Goal: Task Accomplishment & Management: Manage account settings

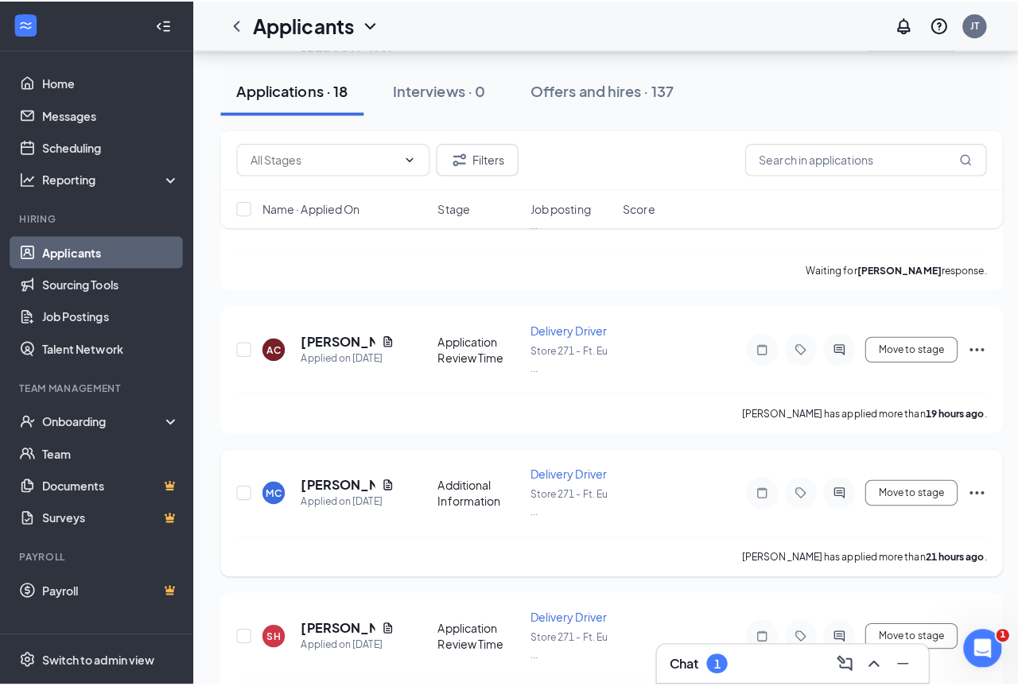
scroll to position [620, 0]
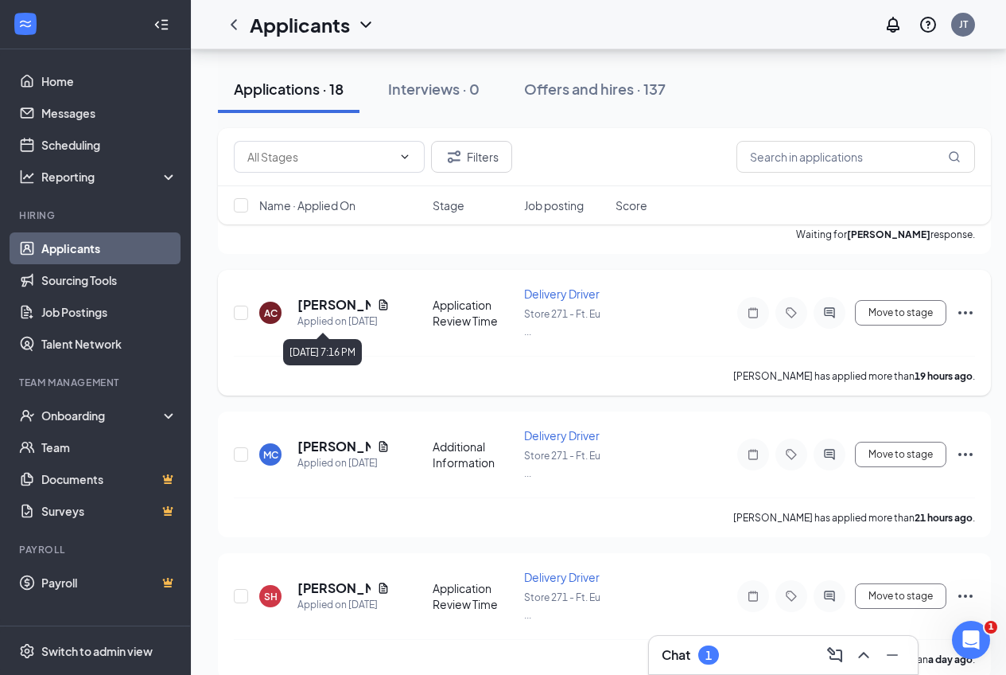
click at [325, 310] on h5 "[PERSON_NAME]" at bounding box center [333, 304] width 73 height 17
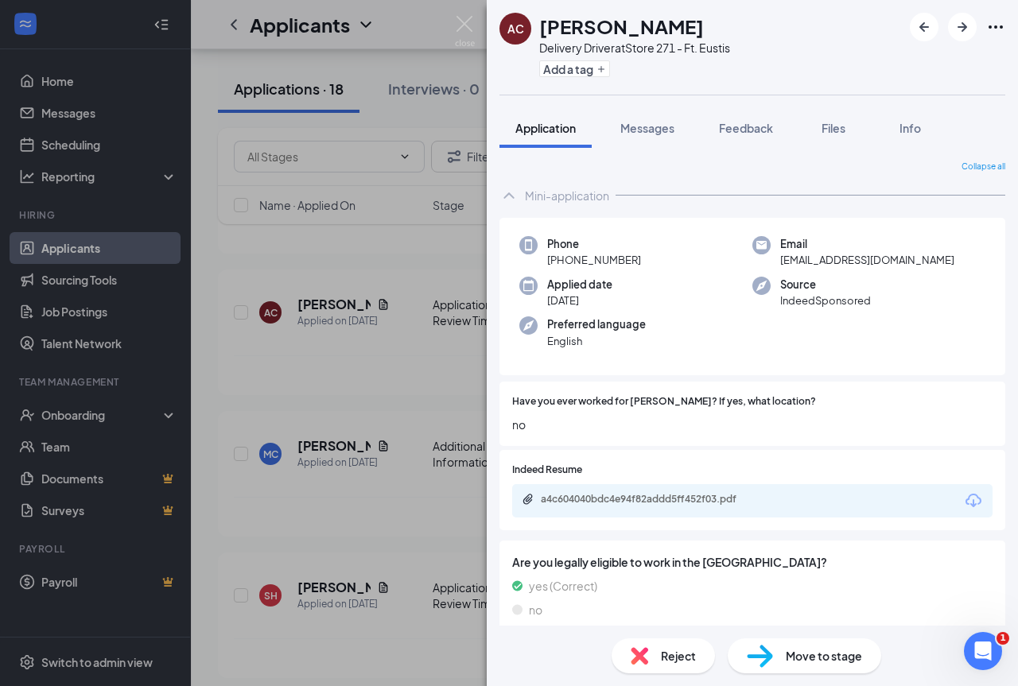
click at [824, 653] on span "Move to stage" at bounding box center [824, 655] width 76 height 17
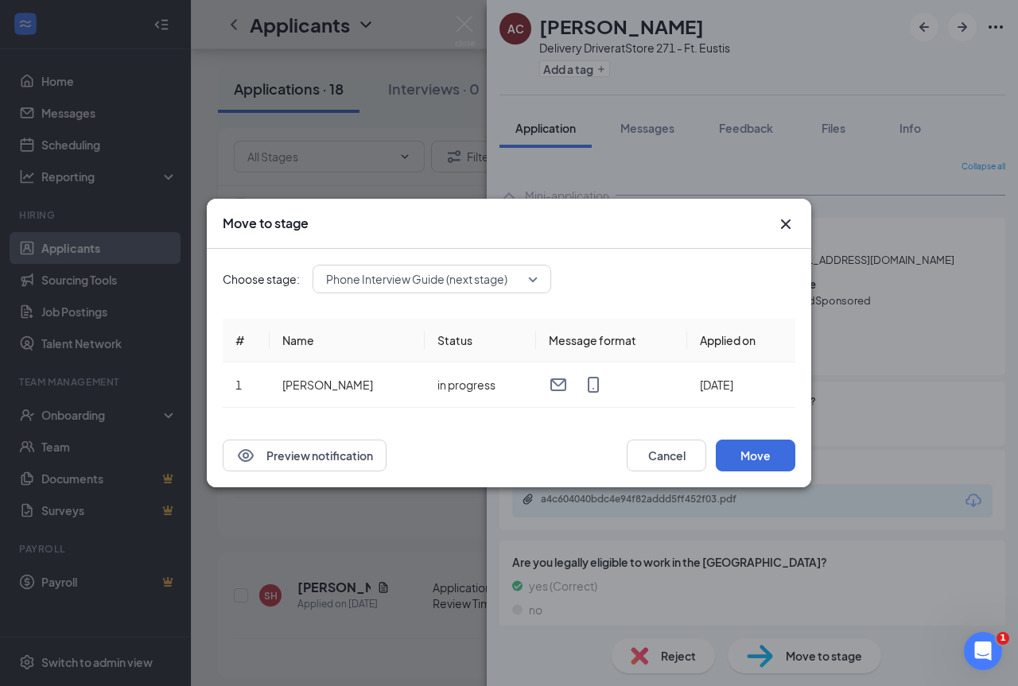
click at [478, 265] on div "Phone Interview Guide (next stage)" at bounding box center [432, 279] width 239 height 29
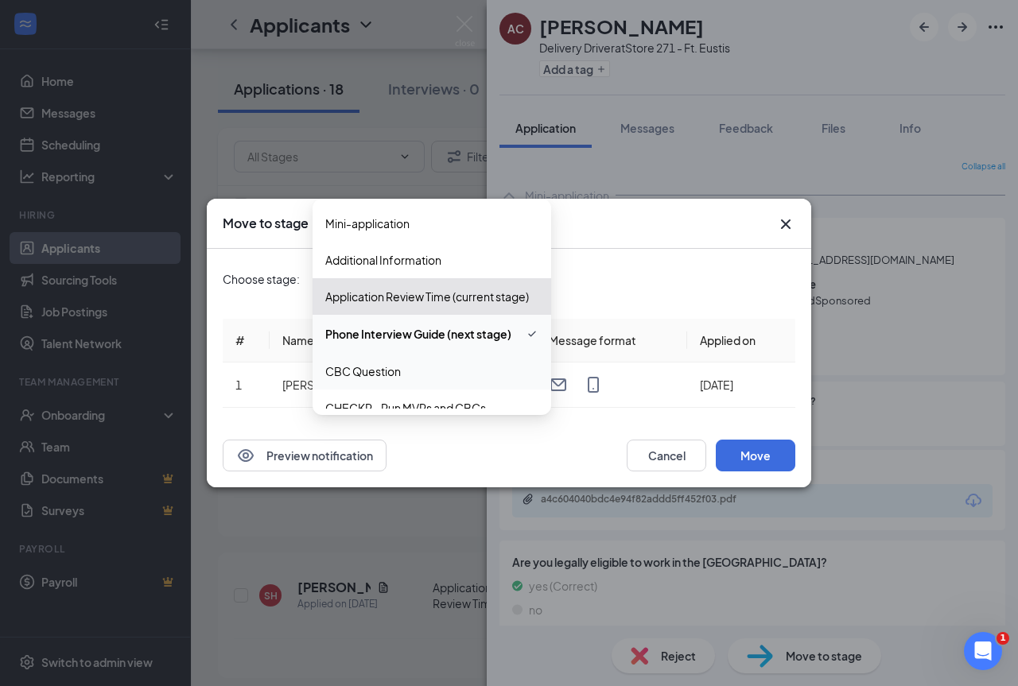
click at [384, 374] on span "CBC Question" at bounding box center [363, 371] width 76 height 17
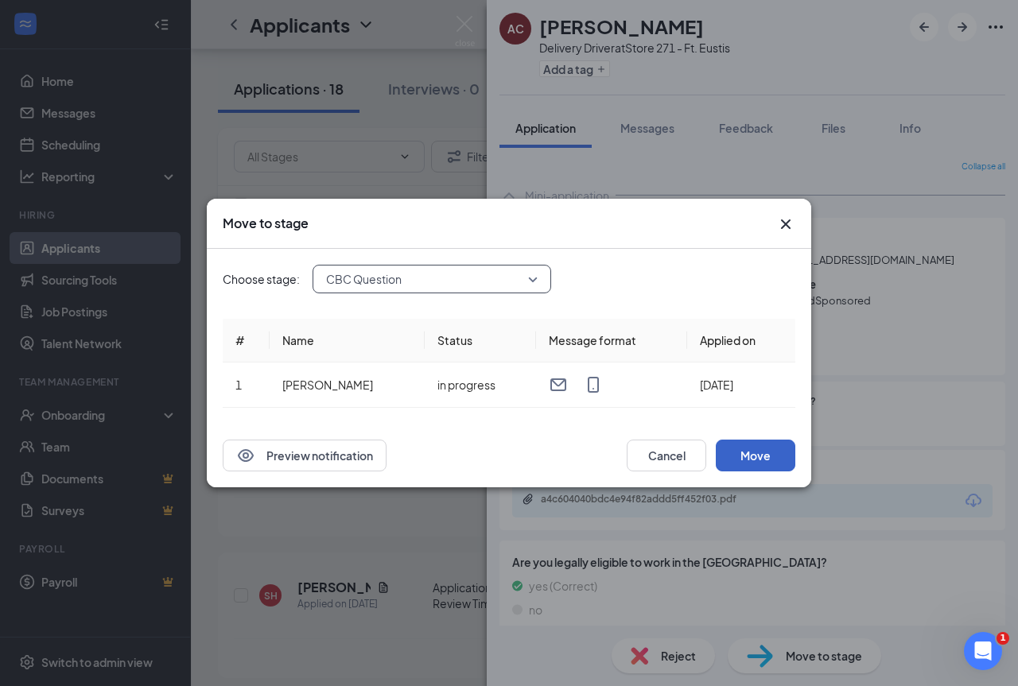
click at [758, 451] on button "Move" at bounding box center [756, 456] width 80 height 32
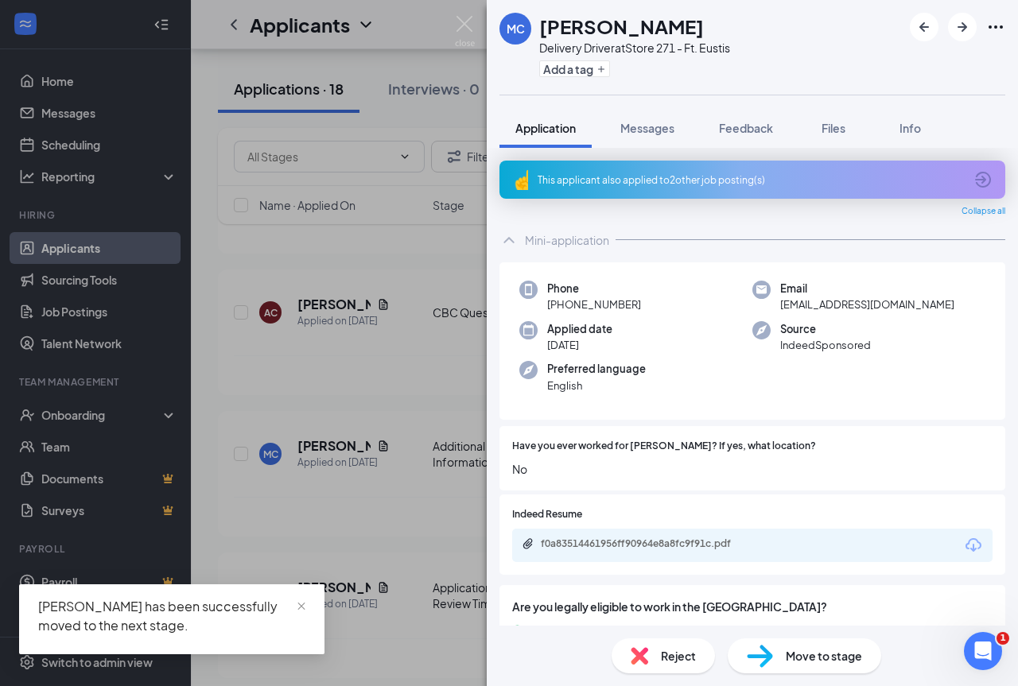
click at [663, 189] on div "This applicant also applied to 2 other job posting(s)" at bounding box center [753, 180] width 506 height 38
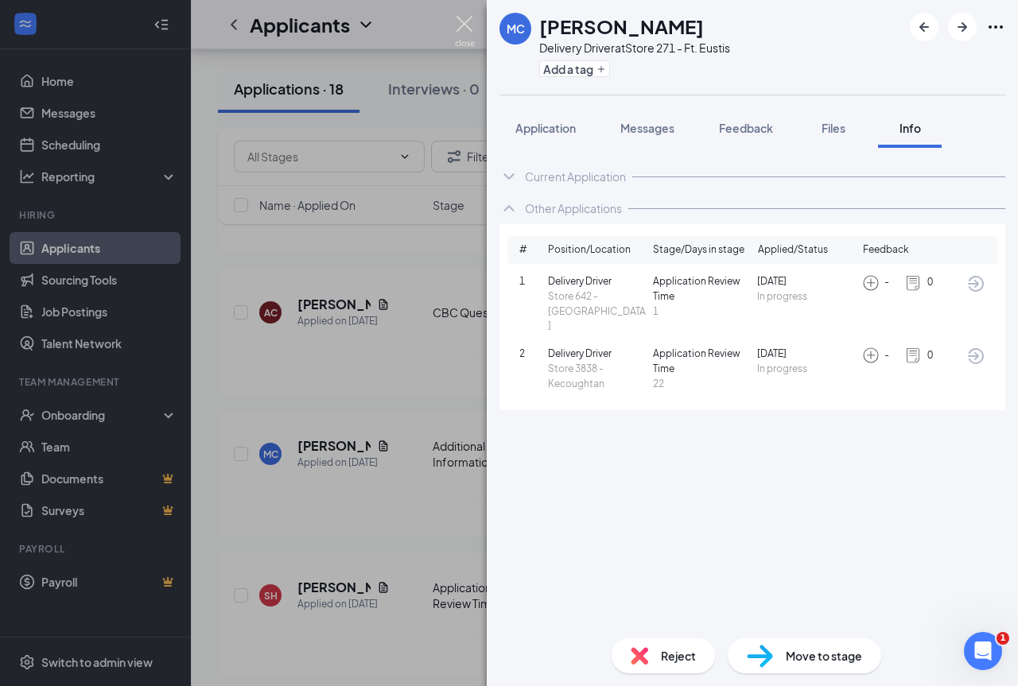
click at [469, 30] on img at bounding box center [465, 31] width 20 height 31
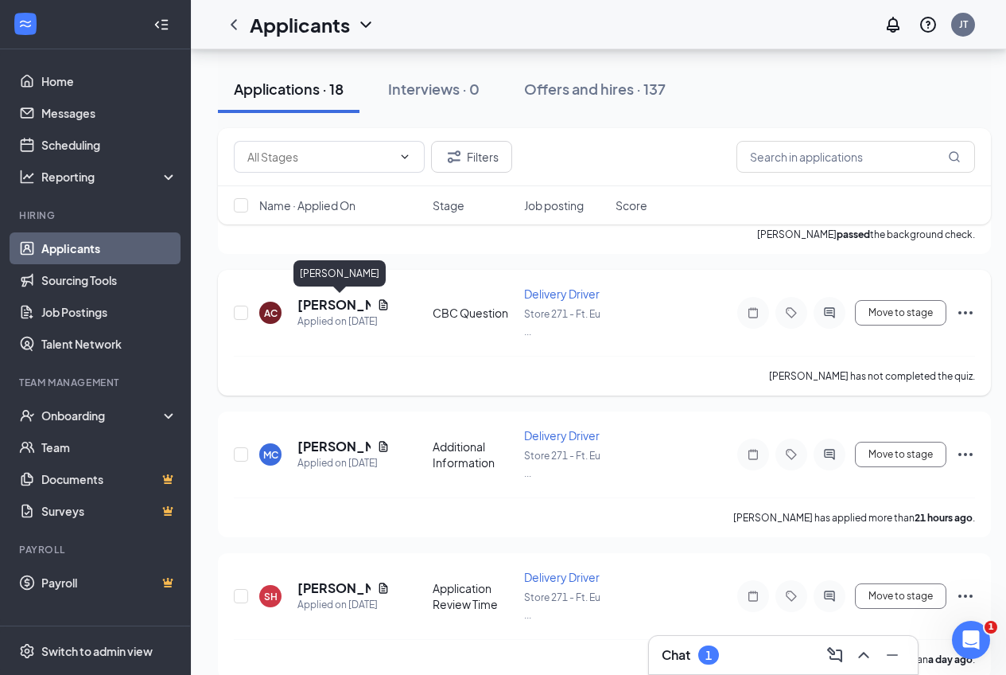
click at [321, 301] on h5 "[PERSON_NAME]" at bounding box center [333, 304] width 73 height 17
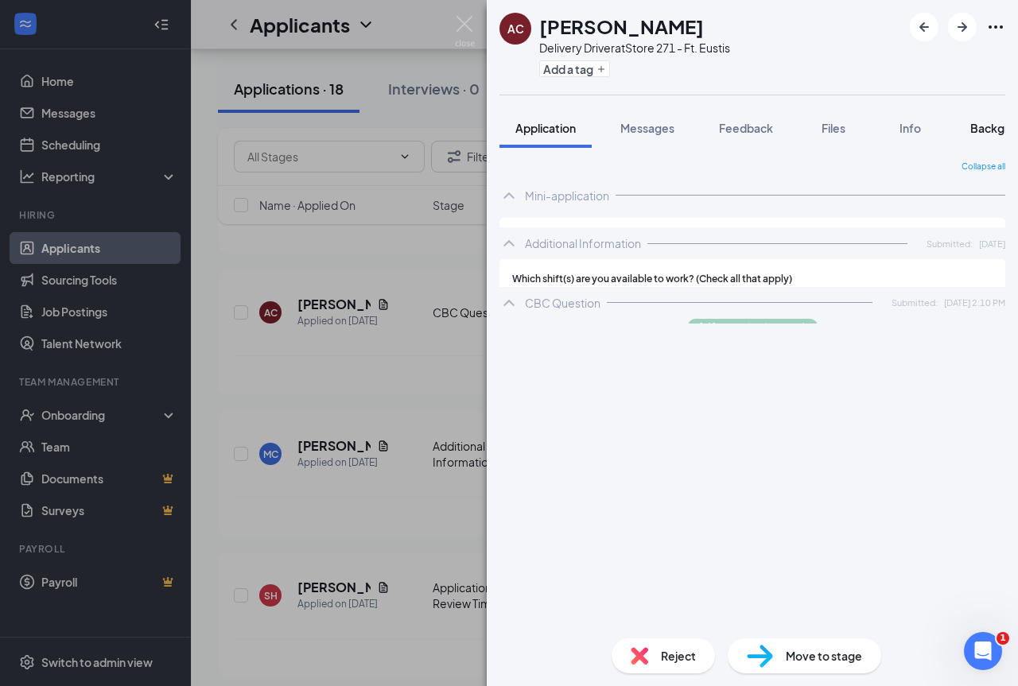
click at [987, 127] on span "Background" at bounding box center [1002, 128] width 65 height 14
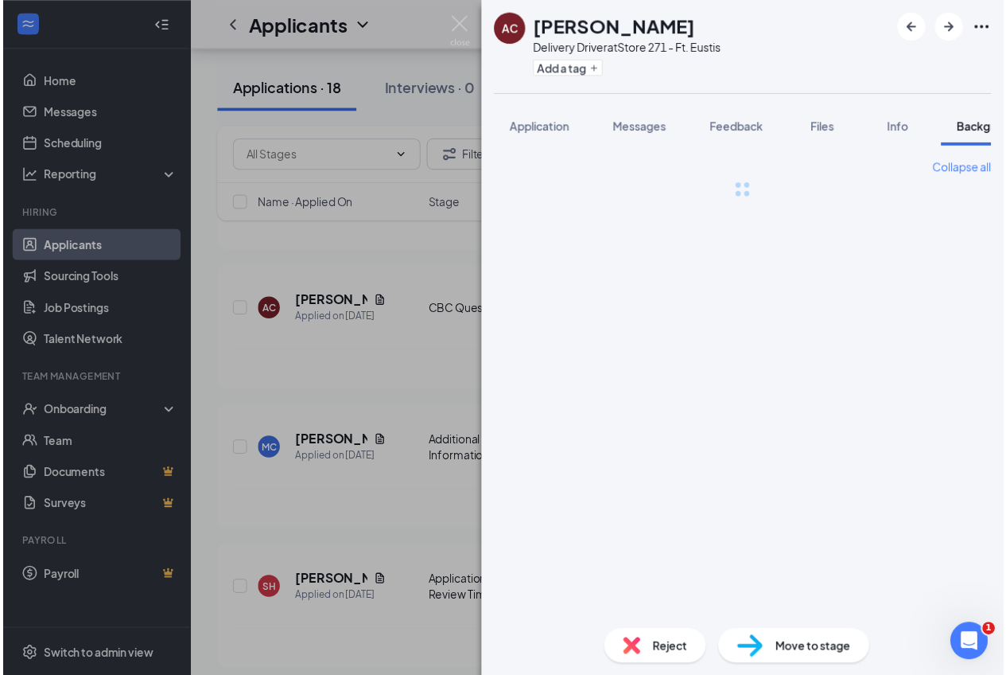
scroll to position [0, 49]
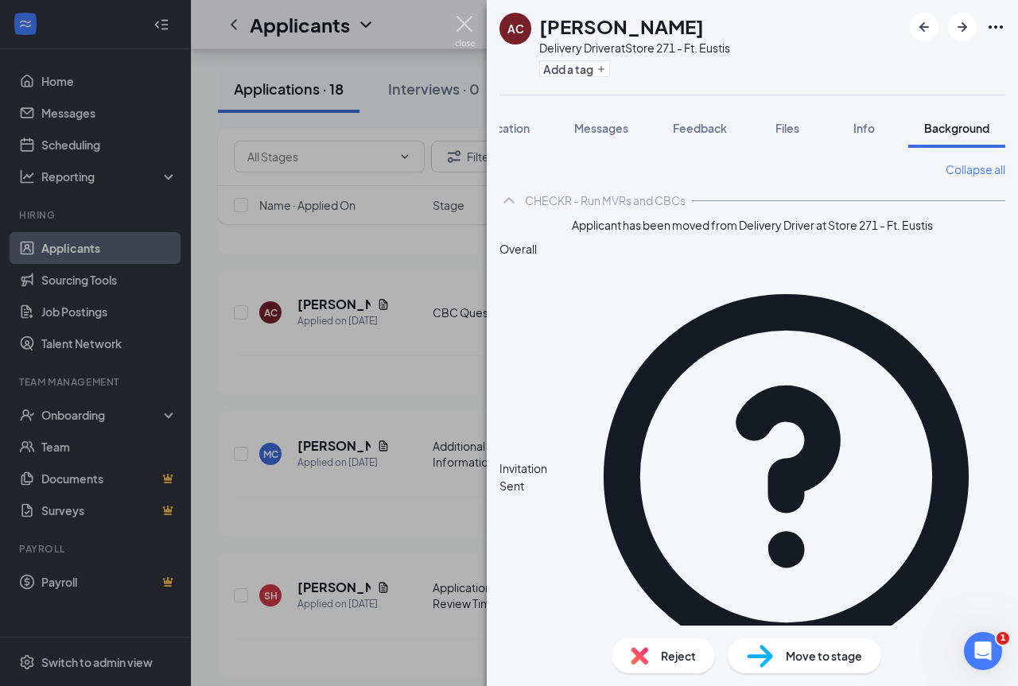
click at [460, 21] on img at bounding box center [465, 31] width 20 height 31
